Goal: Task Accomplishment & Management: Use online tool/utility

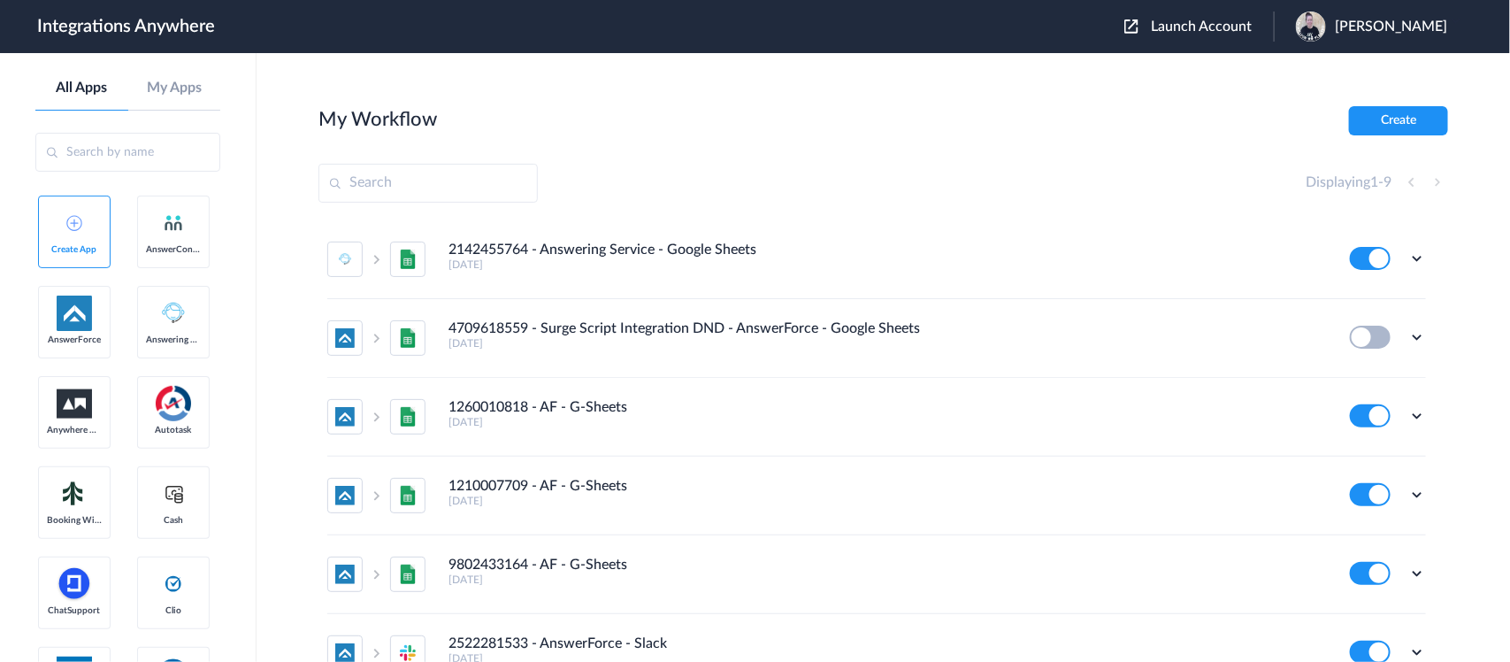
click at [1225, 28] on span "Launch Account" at bounding box center [1201, 26] width 101 height 14
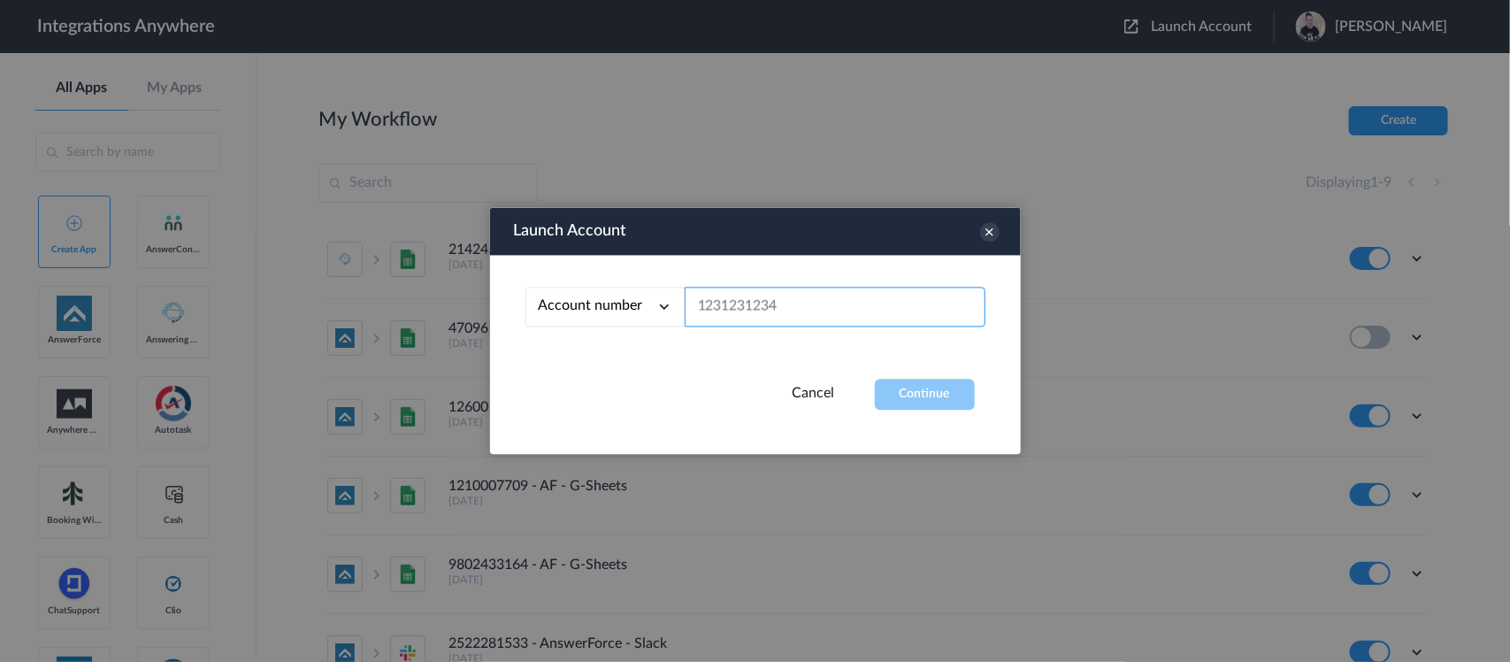
click at [765, 301] on input "text" at bounding box center [835, 307] width 301 height 40
paste input "9197269735"
type input "9197269735"
click at [917, 400] on button "Continue" at bounding box center [925, 394] width 100 height 31
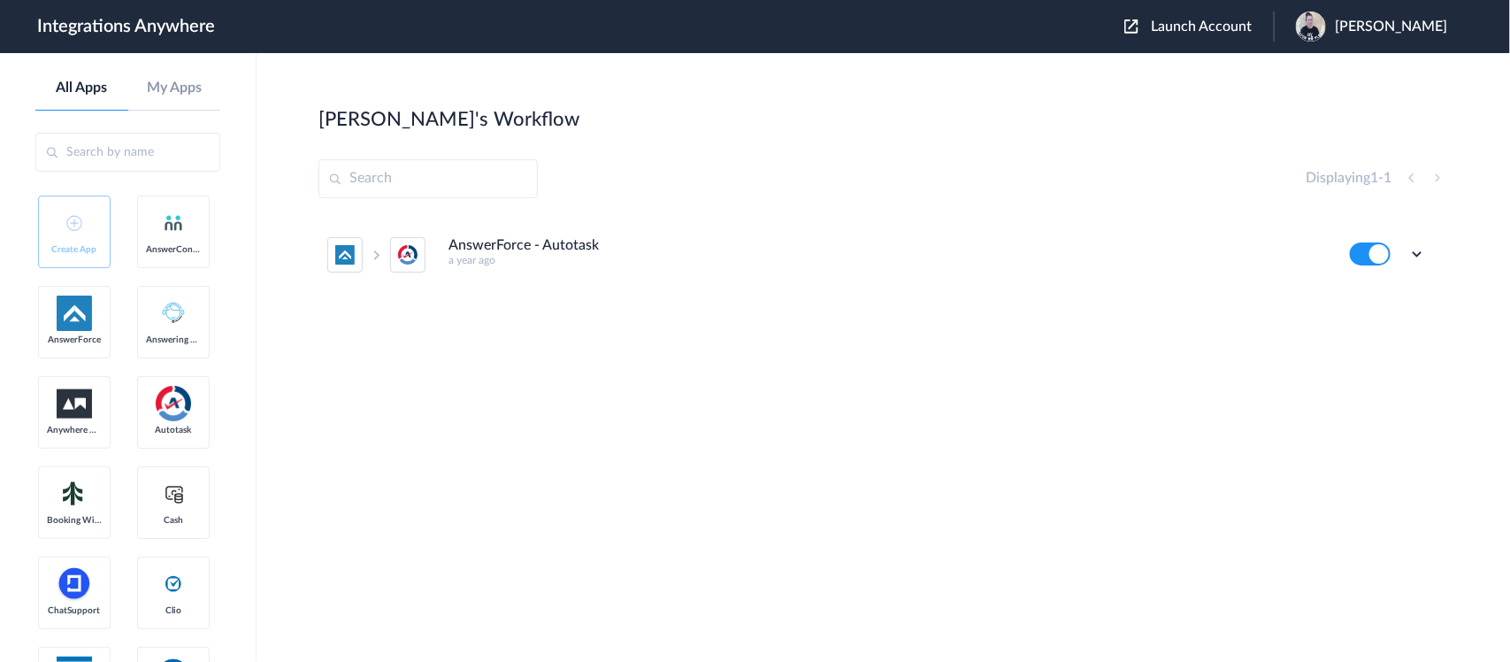
click at [586, 245] on h4 "AnswerForce - Autotask" at bounding box center [523, 245] width 150 height 17
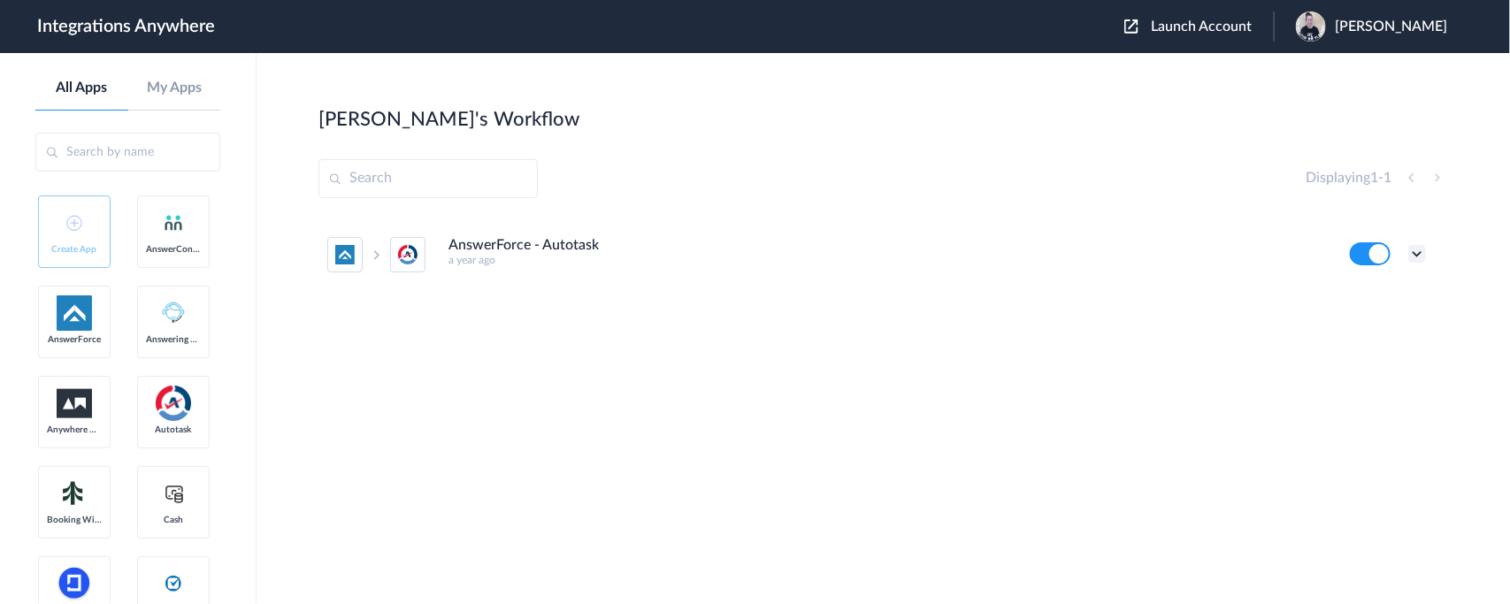
click at [1417, 254] on icon at bounding box center [1417, 254] width 18 height 18
click at [1359, 321] on link "Task history" at bounding box center [1366, 327] width 85 height 12
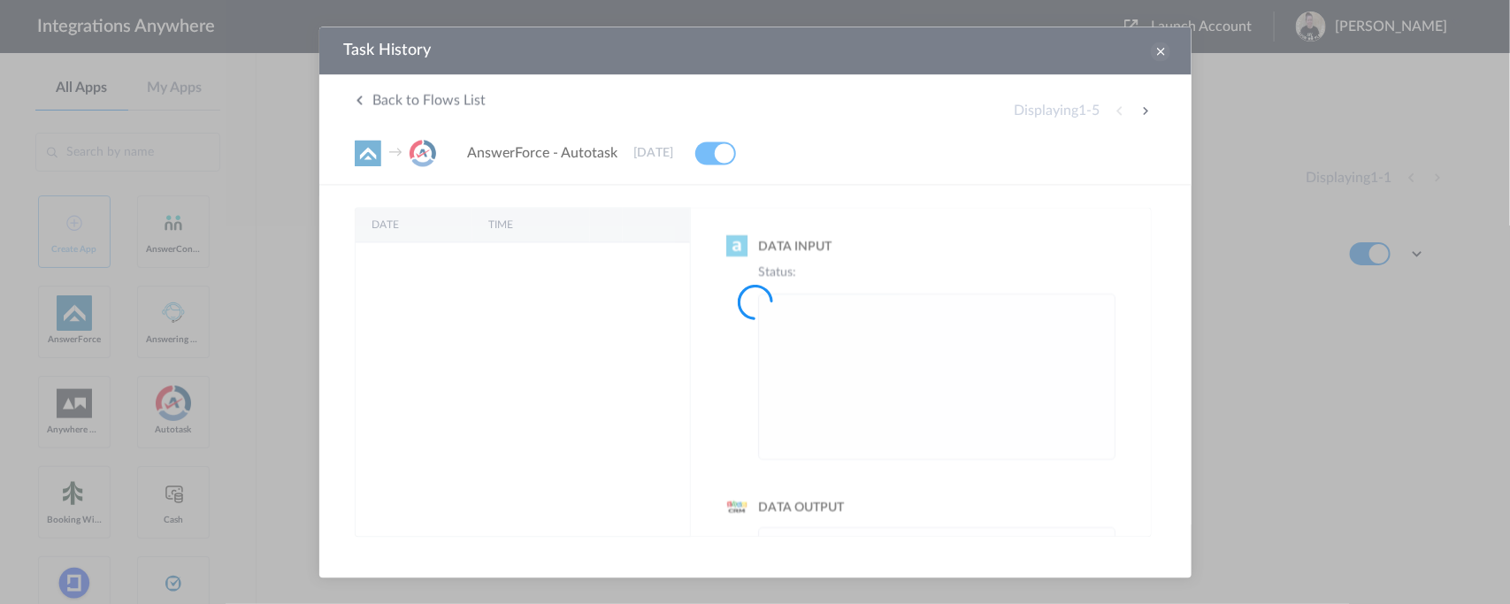
drag, startPoint x: 1479, startPoint y: 83, endPoint x: 1160, endPoint y: 55, distance: 320.5
click at [1160, 55] on icon at bounding box center [1159, 50] width 19 height 19
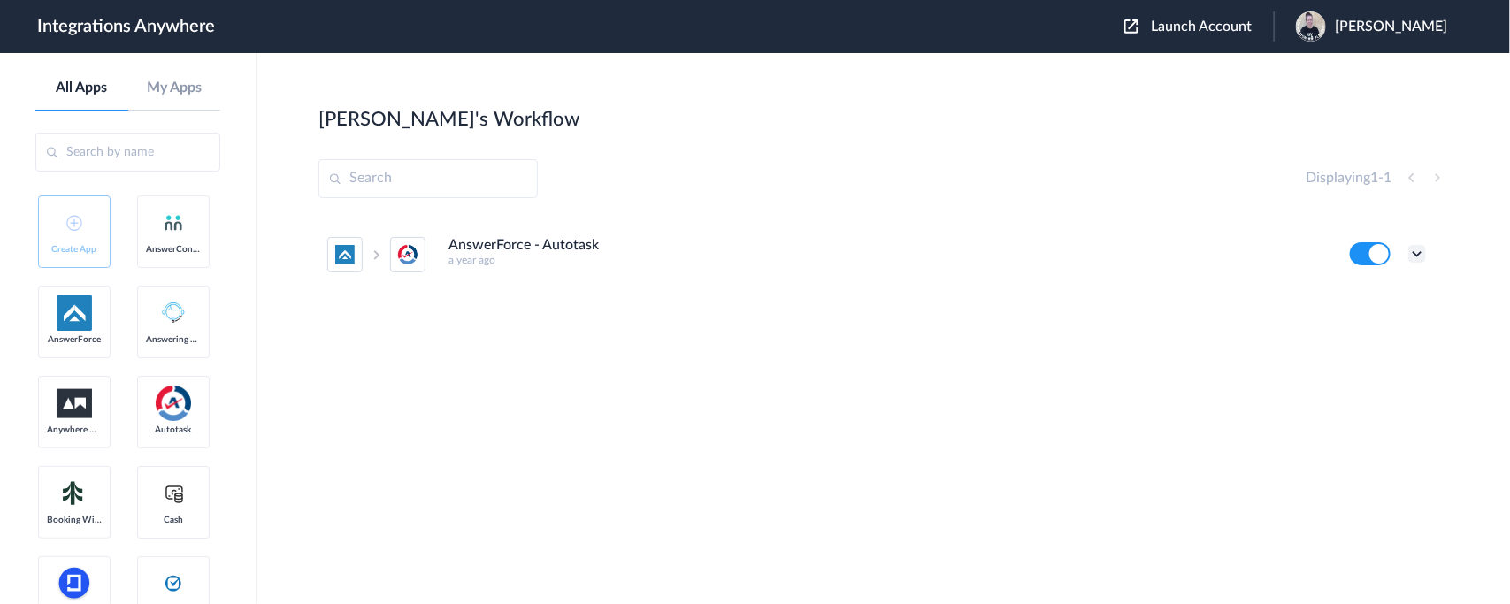
click at [1416, 257] on icon at bounding box center [1417, 254] width 18 height 18
click at [1355, 287] on li "Edit" at bounding box center [1368, 295] width 115 height 33
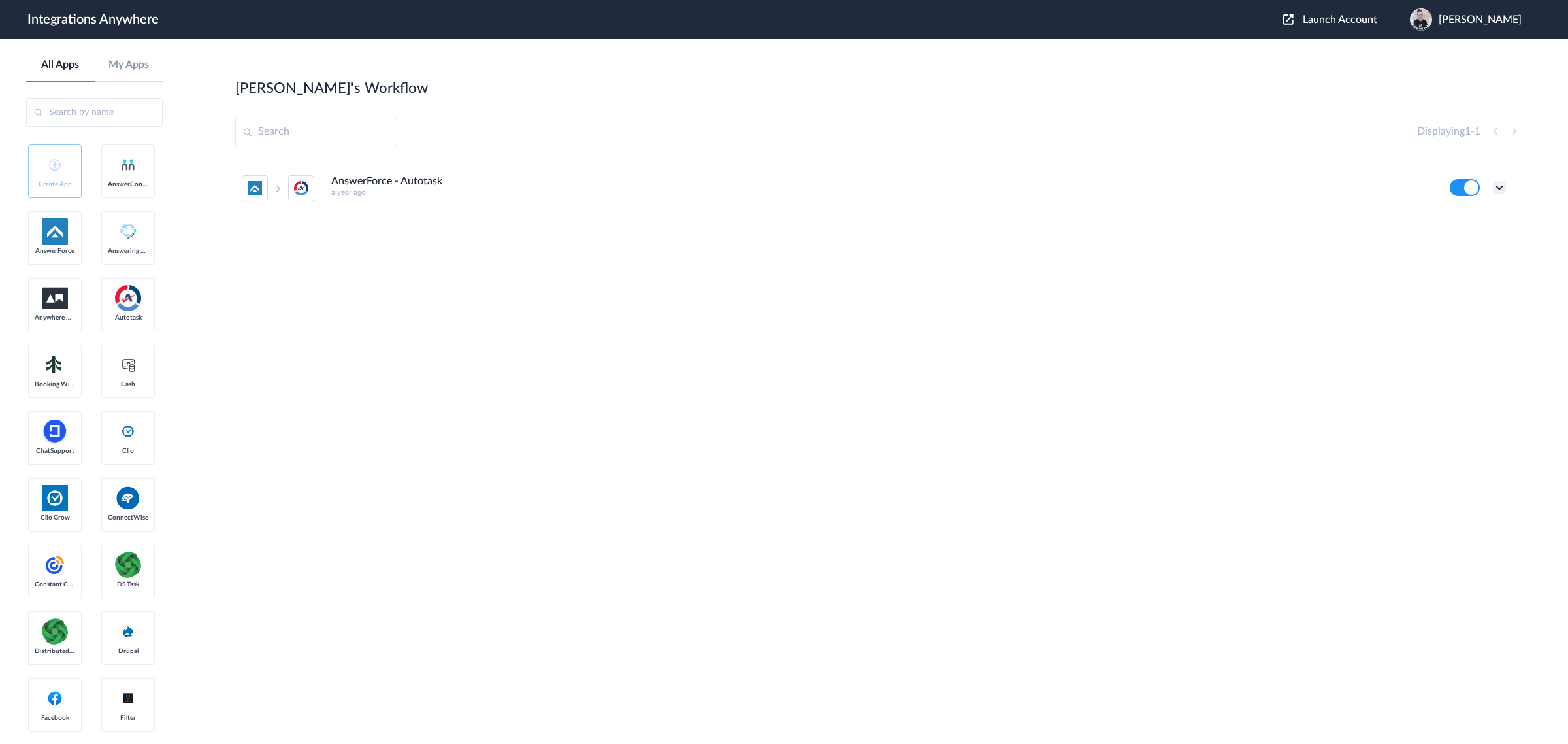
click at [1115, 185] on icon at bounding box center [1499, 188] width 13 height 13
click at [1115, 185] on button at bounding box center [1465, 187] width 30 height 17
click at [1115, 187] on icon at bounding box center [1499, 188] width 13 height 13
click at [1115, 266] on span "Delete" at bounding box center [1458, 266] width 26 height 9
click at [1115, 266] on span "Are you sure?" at bounding box center [1454, 271] width 47 height 20
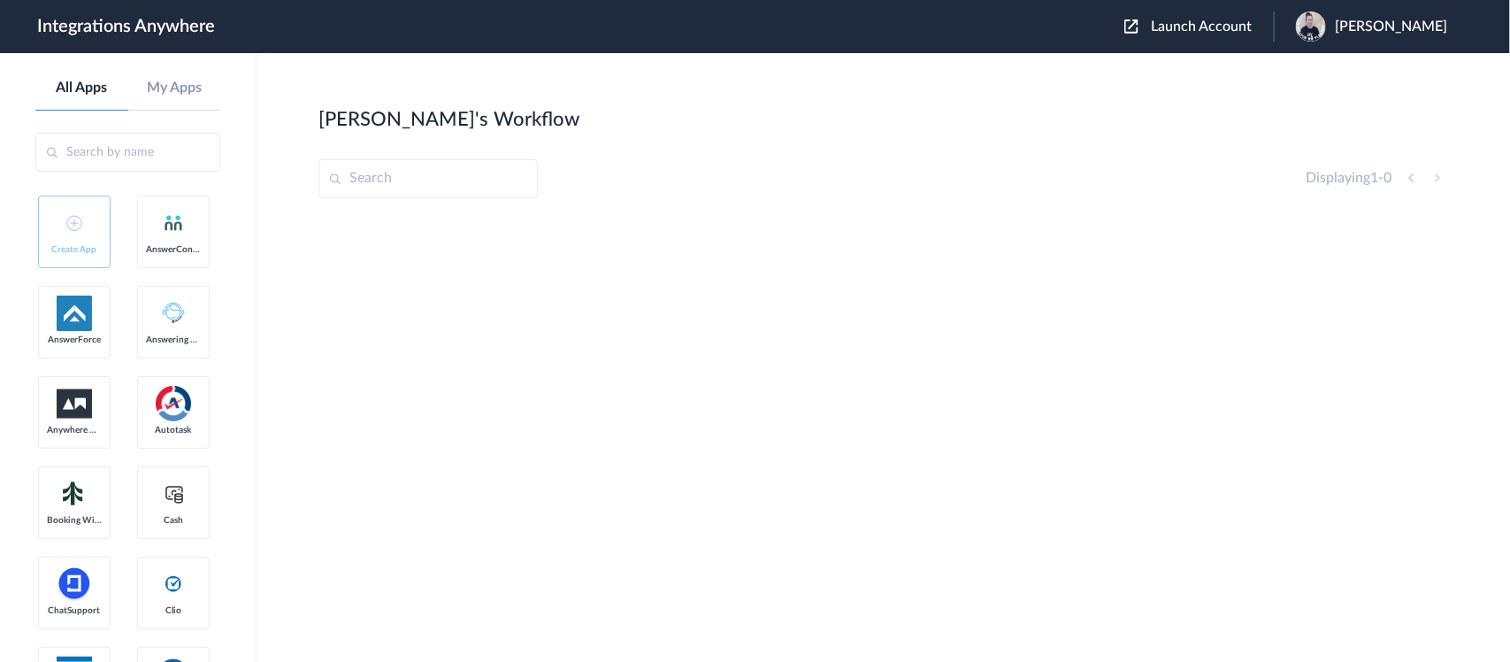
click at [1409, 27] on span "[PERSON_NAME]" at bounding box center [1391, 27] width 112 height 17
click at [1354, 66] on link "My Account" at bounding box center [1320, 71] width 67 height 12
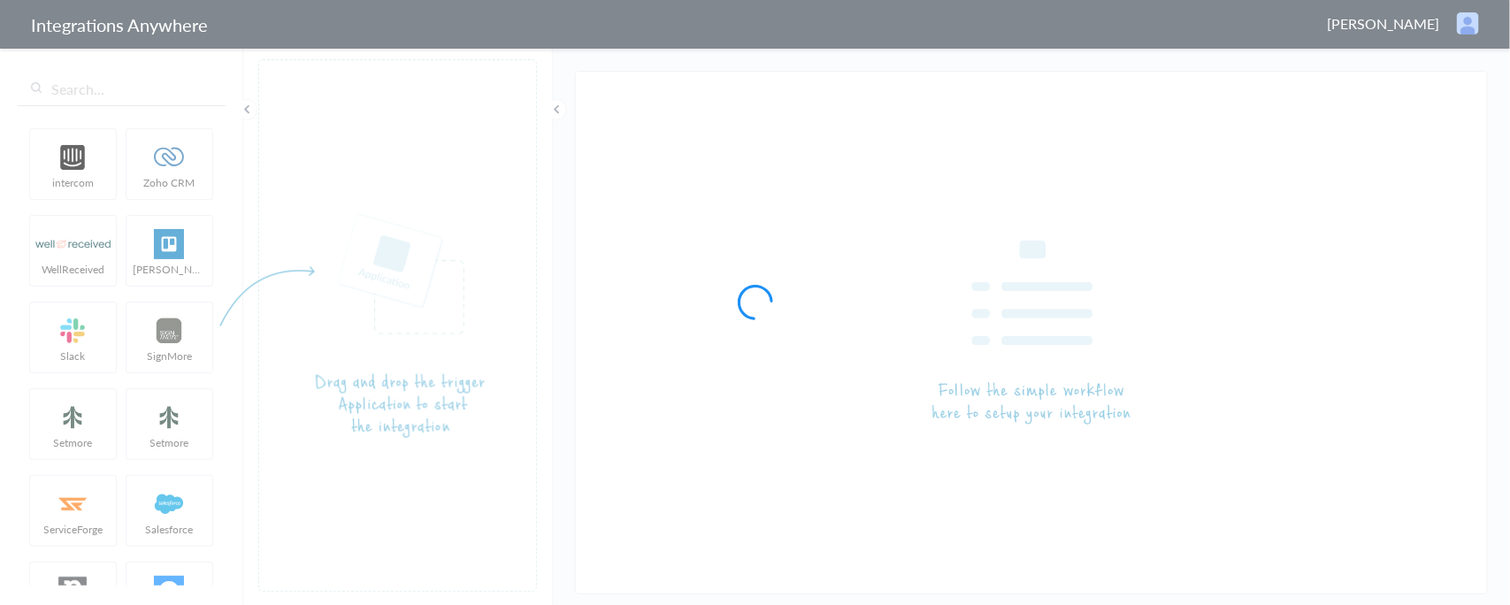
type input "AnswerForce - Autotask"
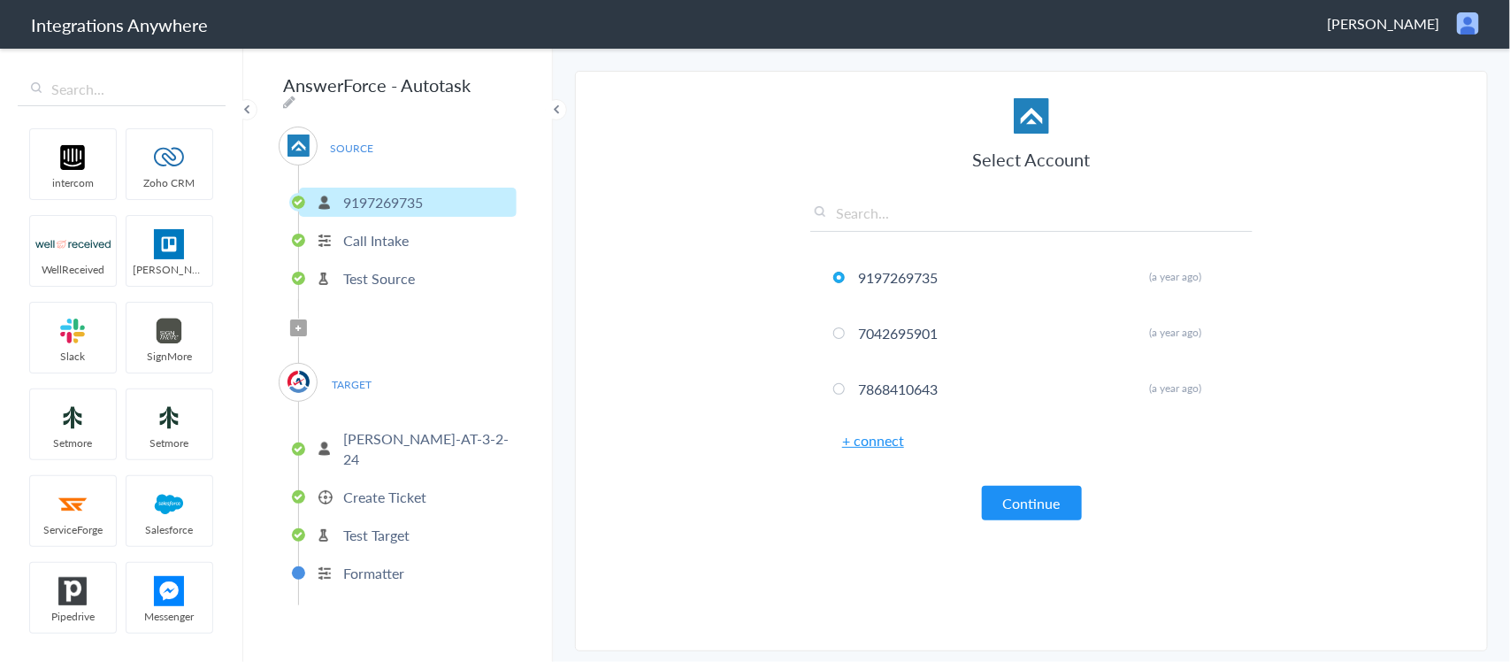
click at [369, 486] on p "Create Ticket" at bounding box center [384, 496] width 83 height 20
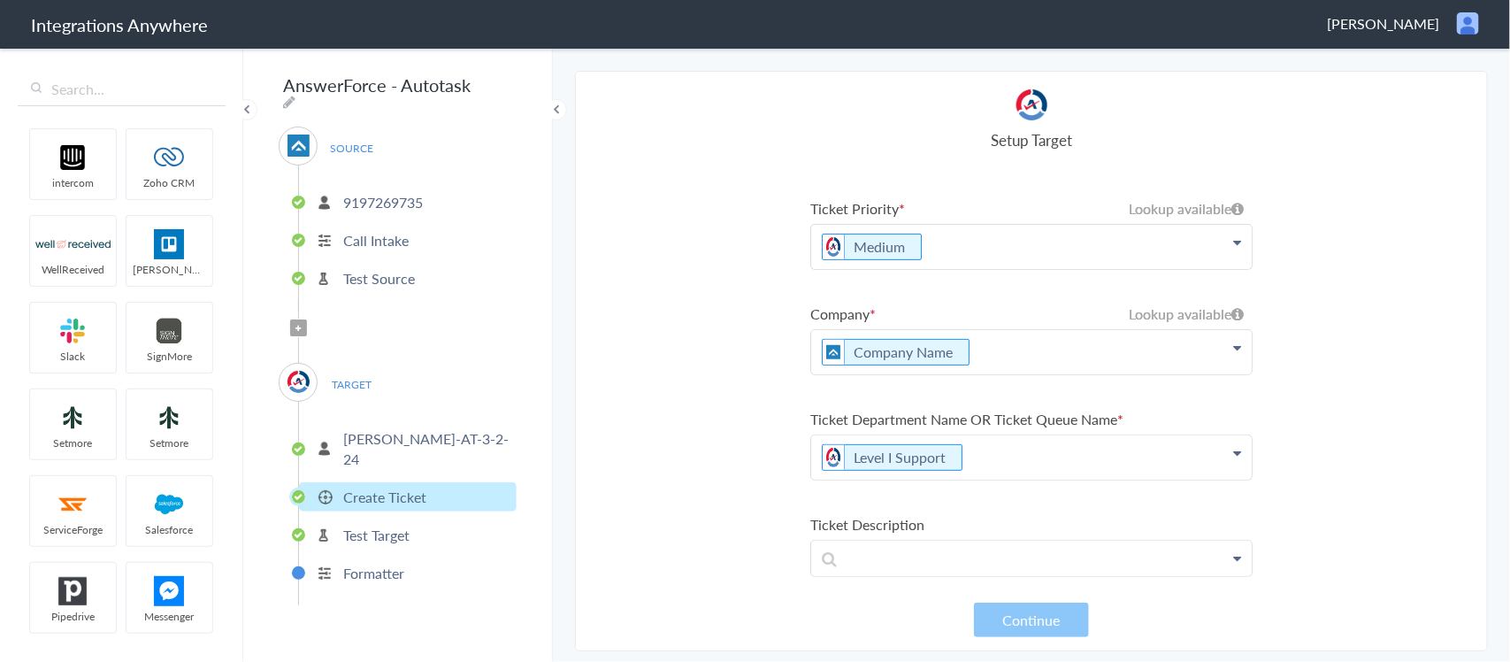
scroll to position [221, 0]
click at [971, 352] on p "Company Name" at bounding box center [1031, 350] width 440 height 44
click at [0, 0] on icon "To enrich screen reader interactions, please activate Accessibility in Grammarl…" at bounding box center [0, 0] width 0 height 0
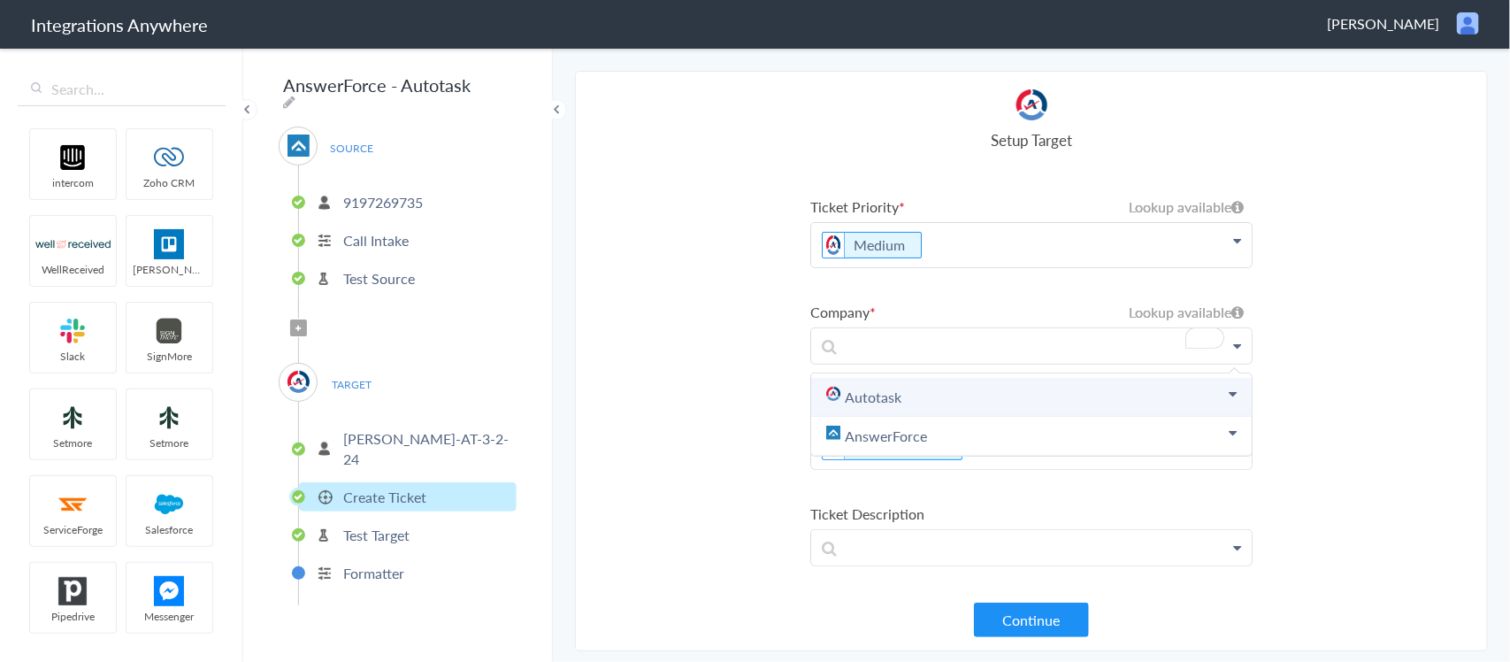
click at [894, 399] on link "Autotask" at bounding box center [1031, 397] width 440 height 39
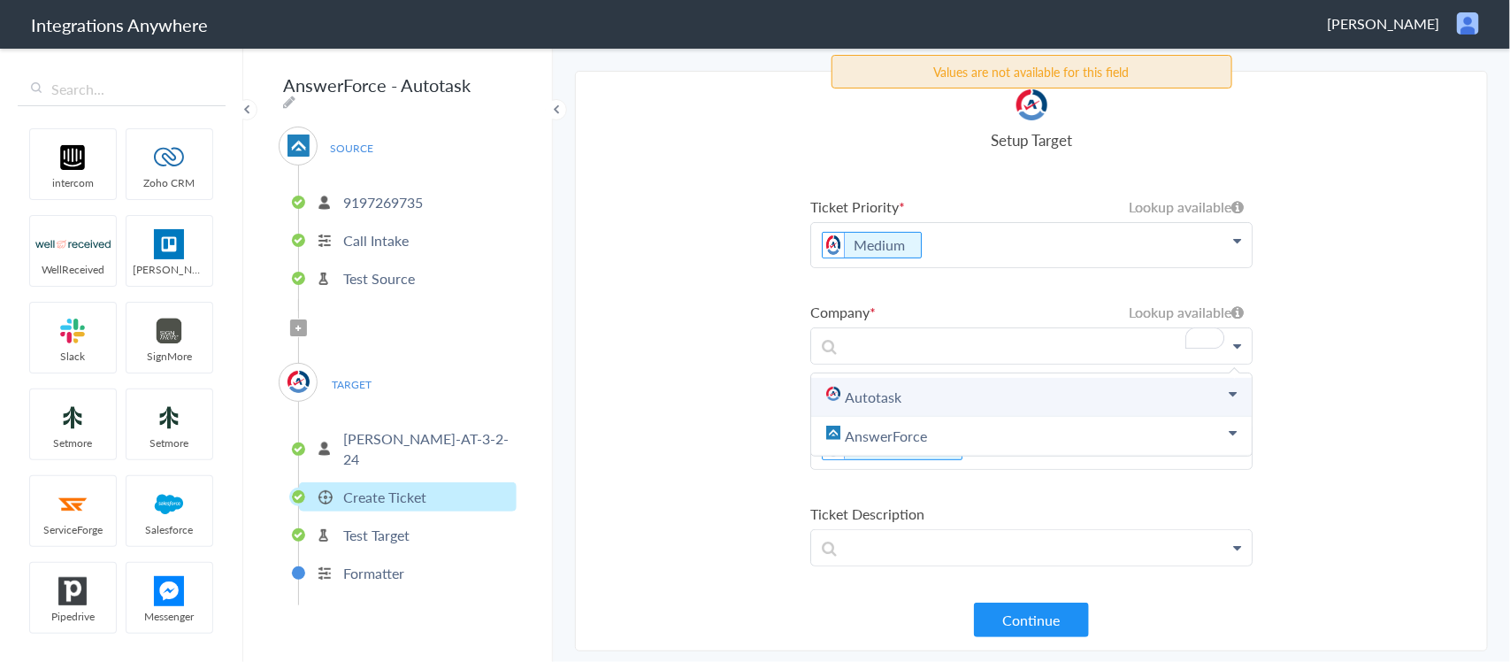
scroll to position [221, 0]
click at [1229, 394] on icon at bounding box center [1233, 394] width 8 height 14
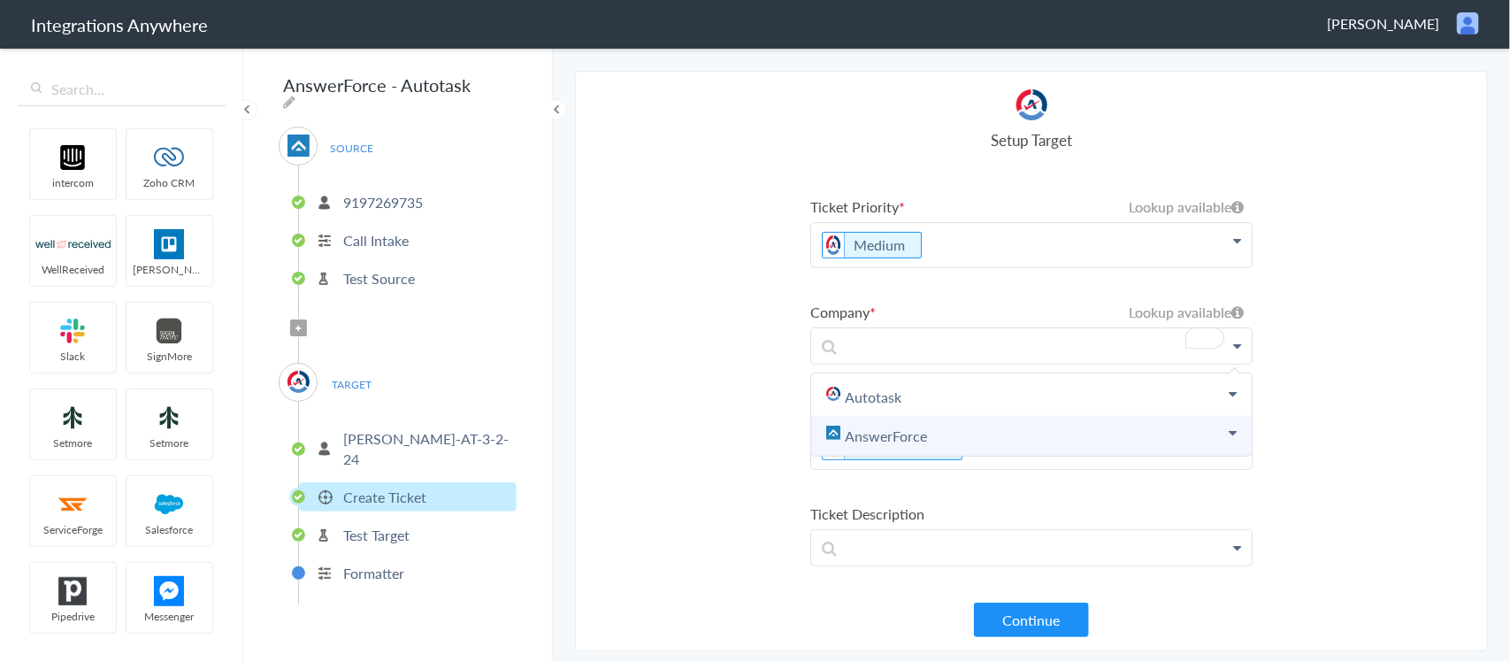
click at [922, 440] on link "AnswerForce" at bounding box center [1031, 436] width 440 height 39
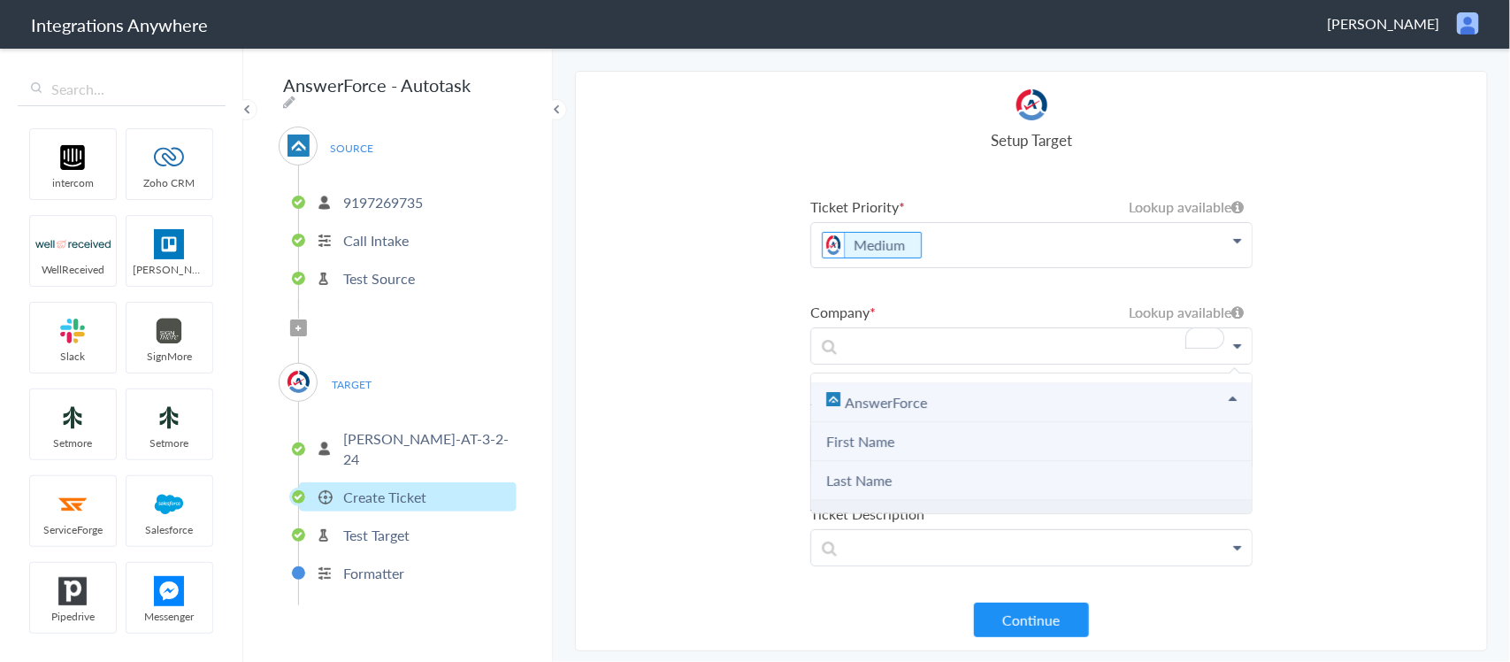
scroll to position [0, 0]
click at [912, 431] on link "AnswerForce" at bounding box center [1031, 436] width 440 height 39
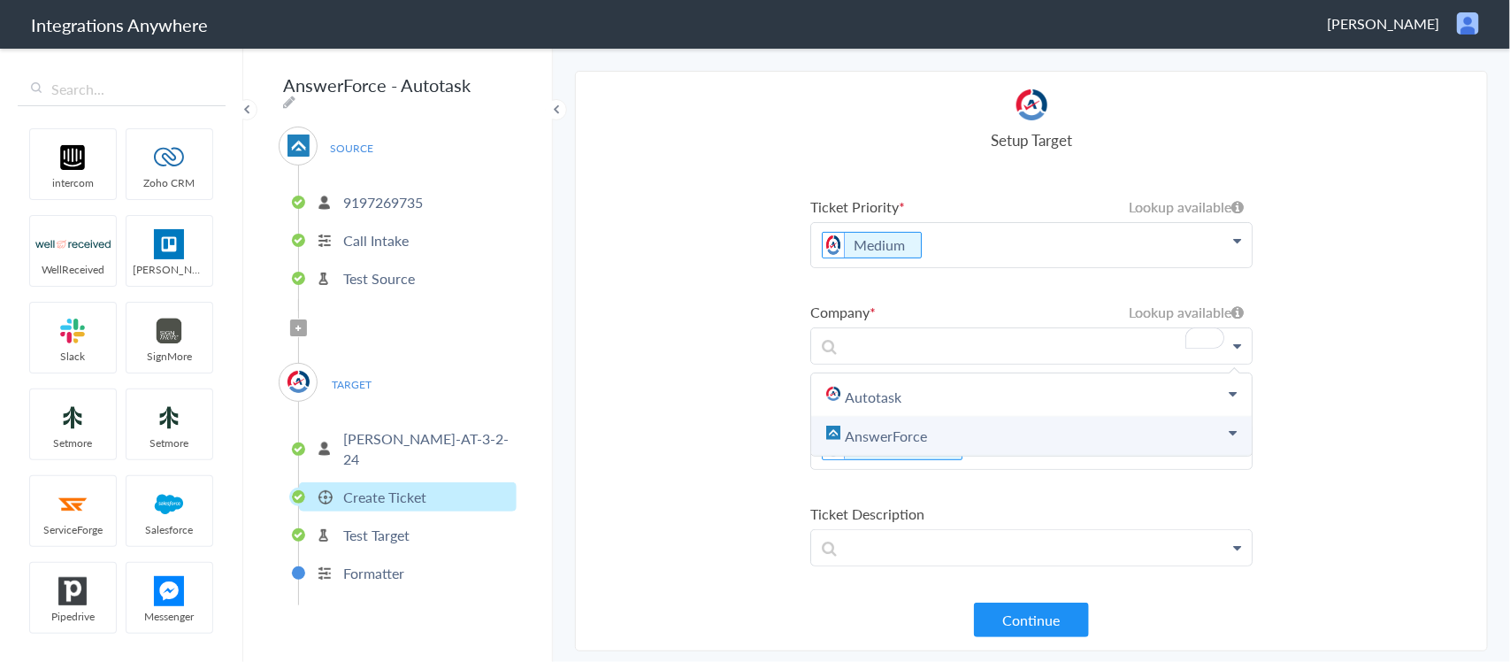
click at [921, 433] on link "AnswerForce" at bounding box center [1031, 436] width 440 height 39
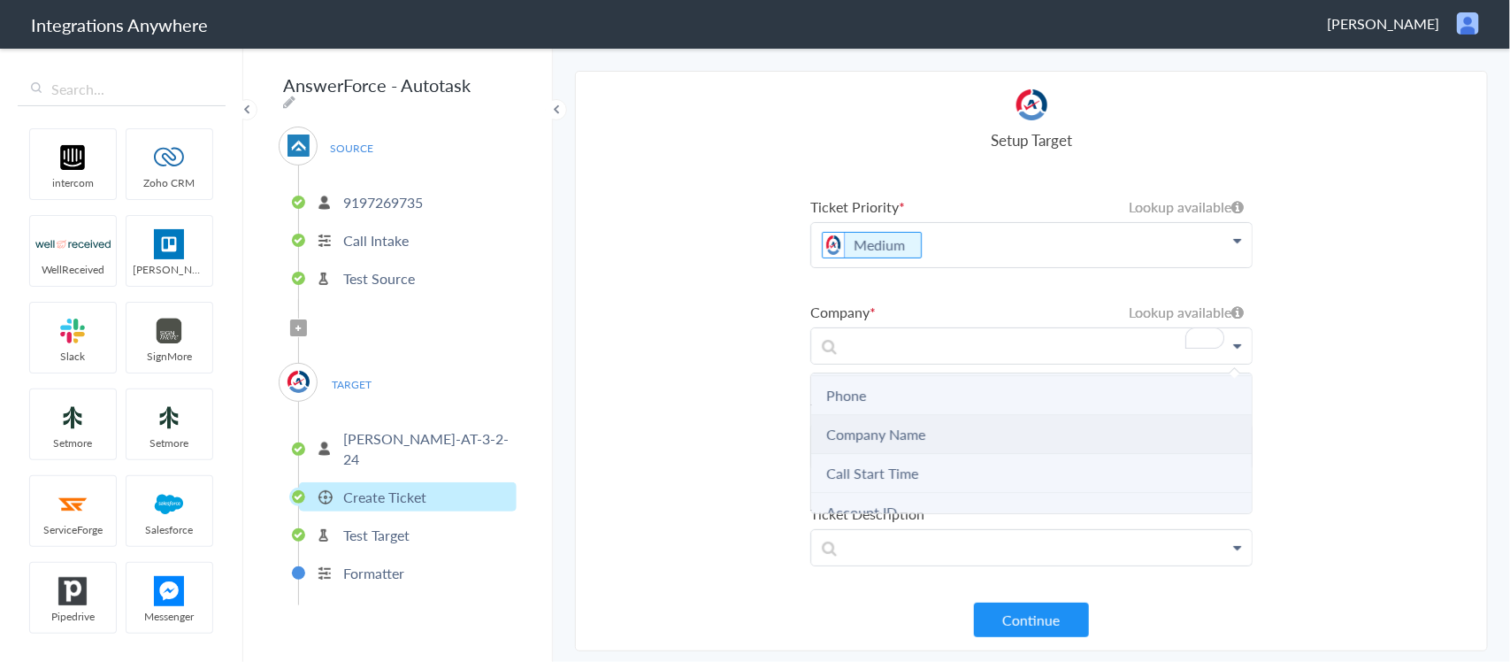
click at [886, 429] on link "Company Name" at bounding box center [875, 434] width 99 height 20
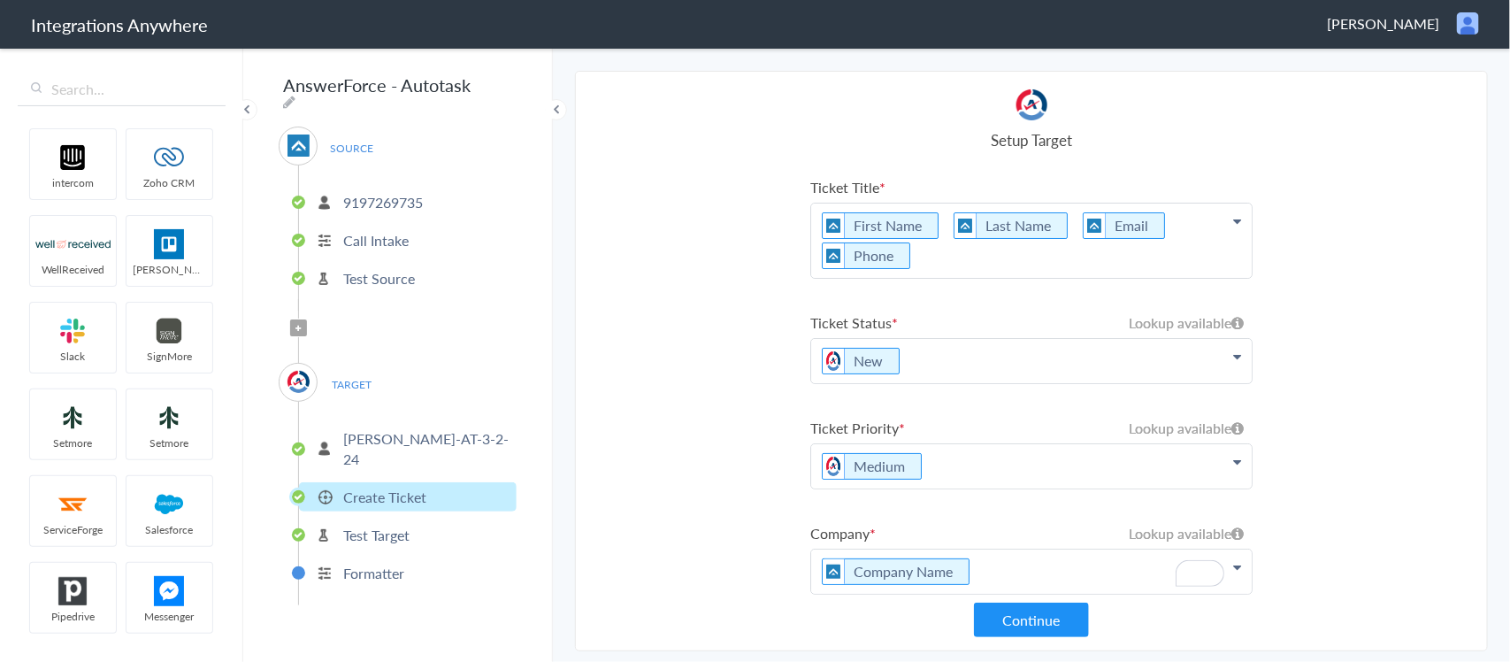
scroll to position [111, 0]
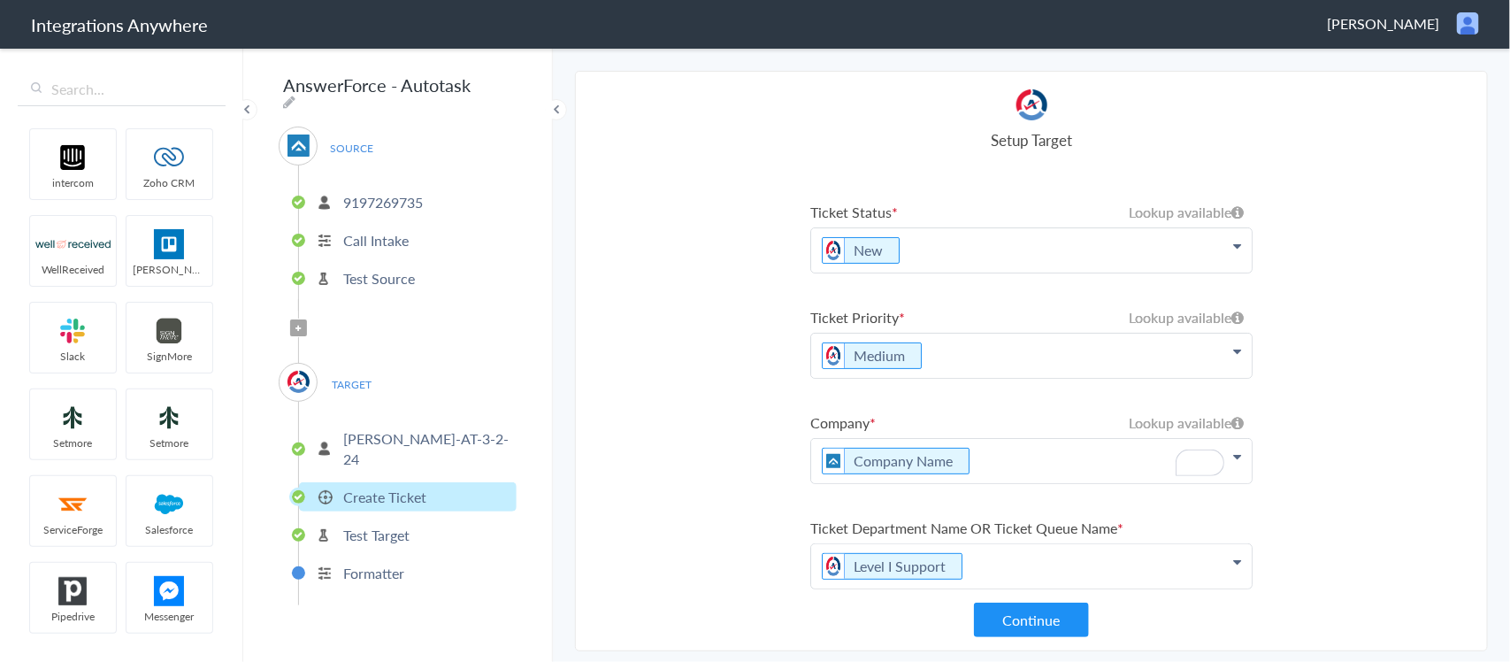
click at [1005, 349] on p "Medium" at bounding box center [1031, 355] width 440 height 44
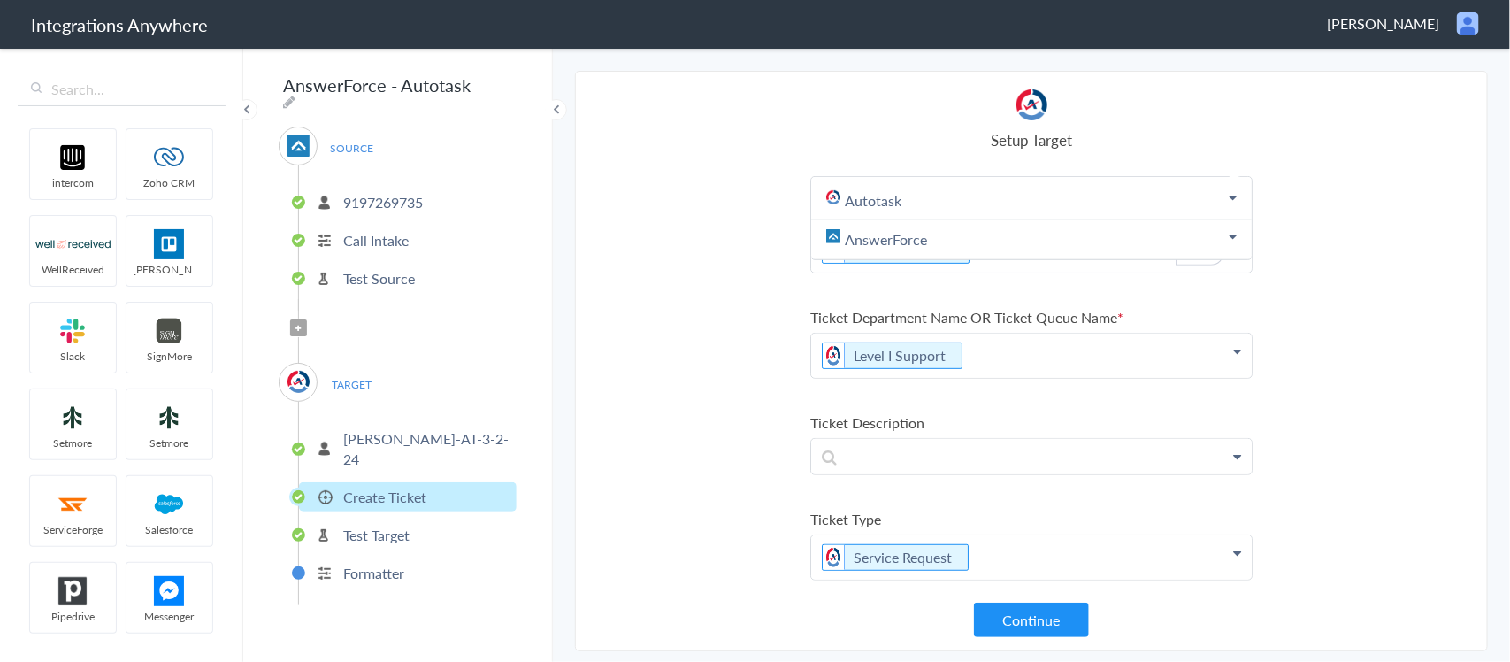
scroll to position [332, 0]
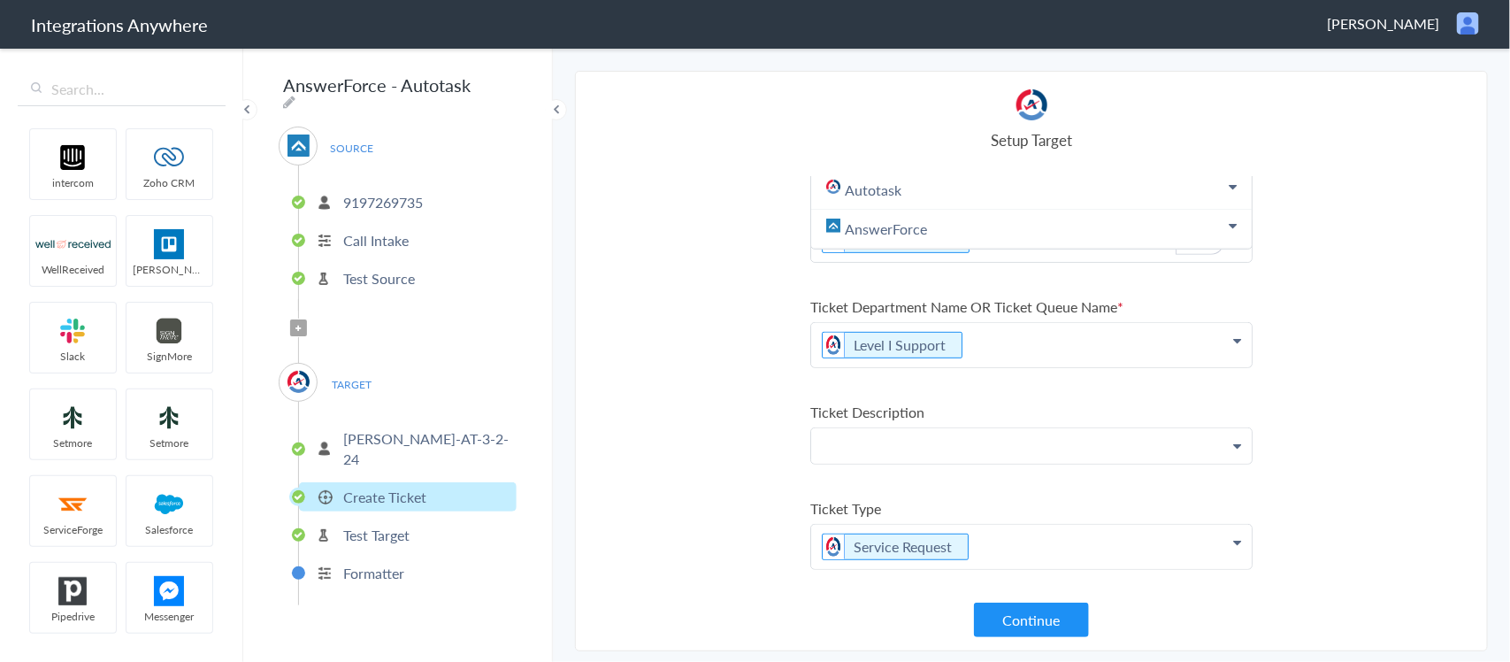
click at [961, 430] on p at bounding box center [1031, 445] width 440 height 34
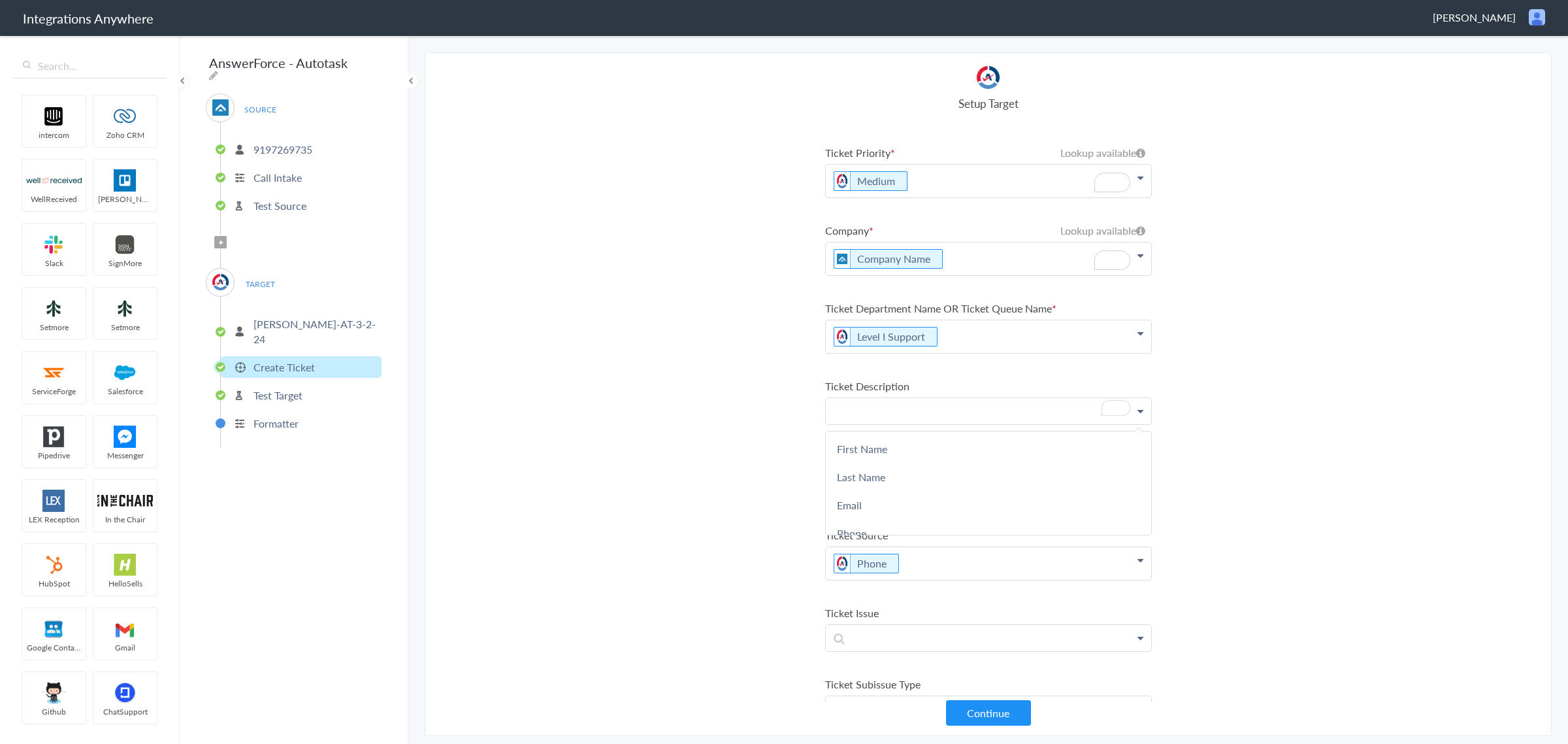
scroll to position [163, 0]
click at [1115, 366] on section "Select Account 9197269735 Rename Delete (a year ago) 7042695901 Rename Delete (…" at bounding box center [988, 394] width 1127 height 683
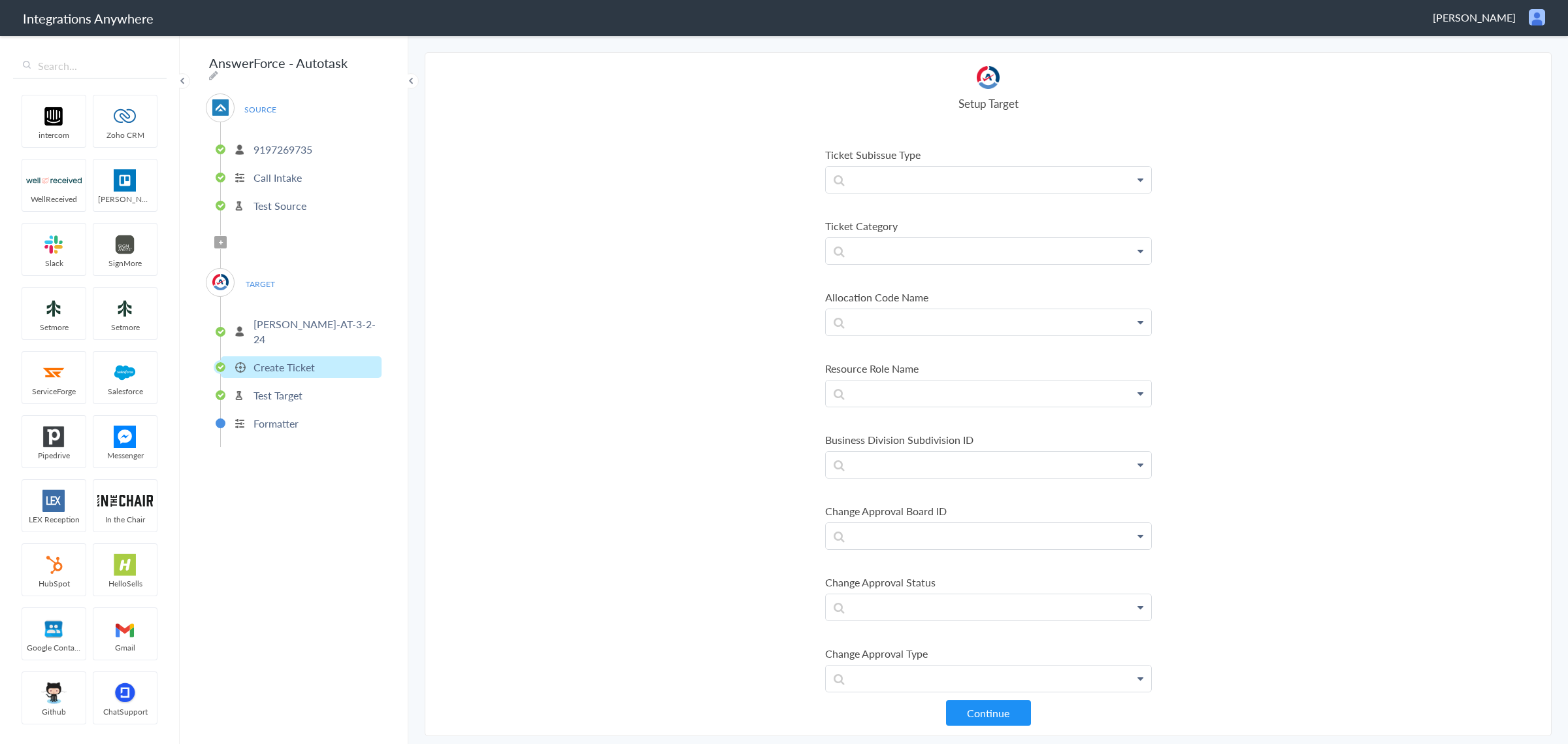
scroll to position [735, 0]
